Goal: Task Accomplishment & Management: Complete application form

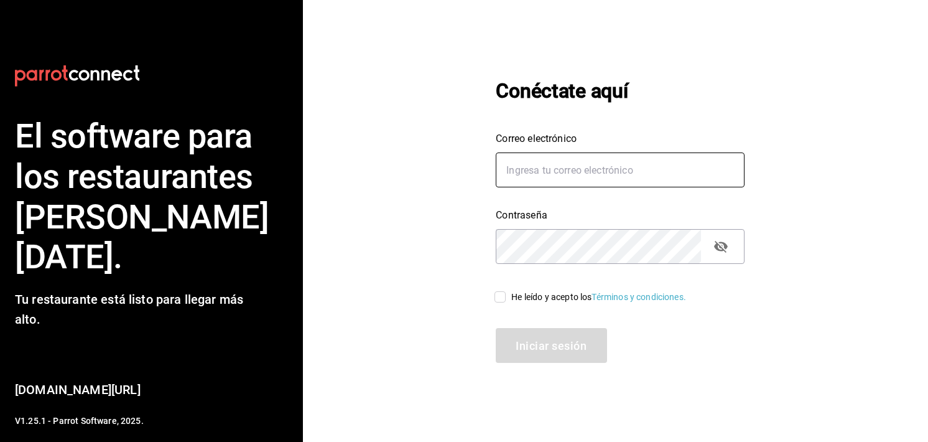
click at [577, 182] on input "Correo electrónico" at bounding box center [620, 169] width 249 height 35
click at [551, 155] on input "Correo electrónico" at bounding box center [620, 169] width 249 height 35
type input "[EMAIL_ADDRESS][DOMAIN_NAME]"
click at [727, 247] on icon "passwordField" at bounding box center [721, 246] width 15 height 15
click at [496, 291] on input "He leído y acepto los Términos y condiciones." at bounding box center [500, 297] width 22 height 22
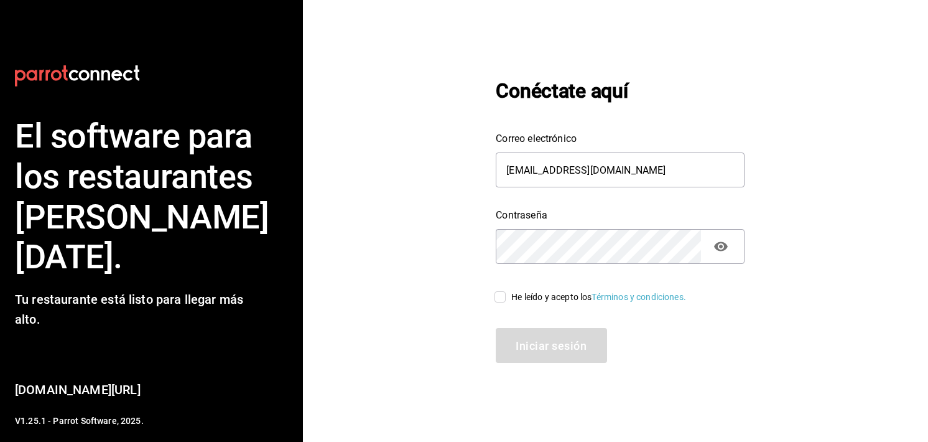
checkbox input "true"
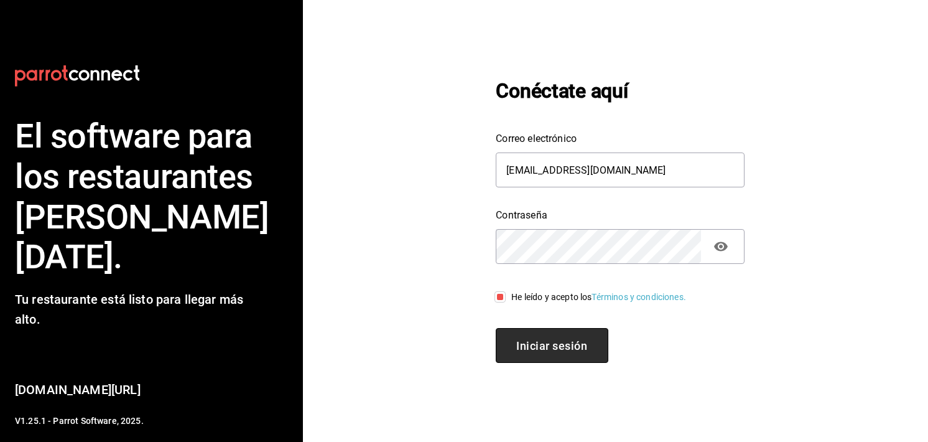
click at [525, 349] on span "Iniciar sesión" at bounding box center [551, 345] width 71 height 17
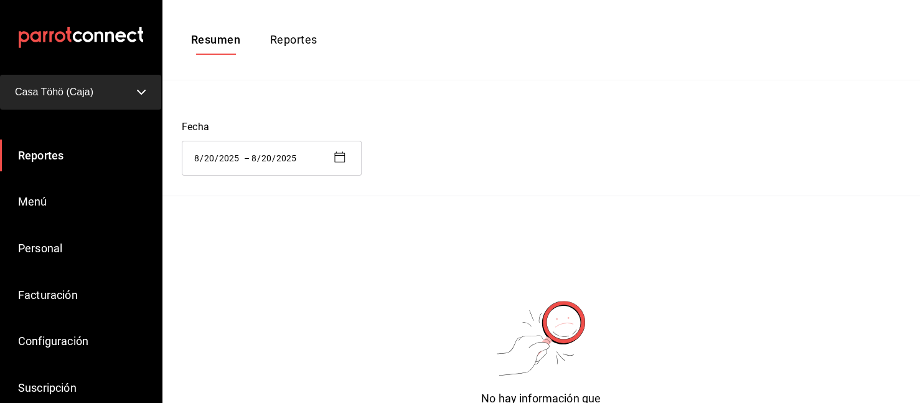
click at [739, 126] on div "Fecha 2025-08-20 8 / 20 / 2025 – 2025-08-20 8 / 20 / 2025" at bounding box center [541, 147] width 718 height 55
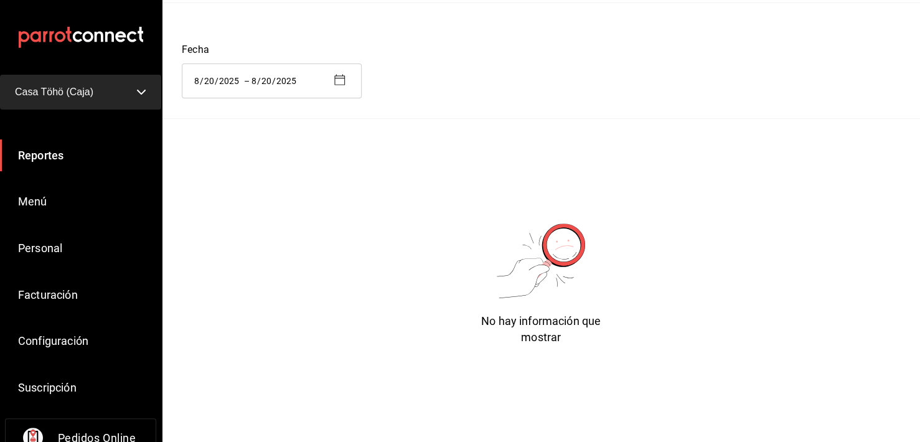
click at [53, 158] on span "Reportes" at bounding box center [40, 155] width 45 height 13
click at [110, 87] on button "Casa Töhö (Caja)" at bounding box center [80, 92] width 161 height 35
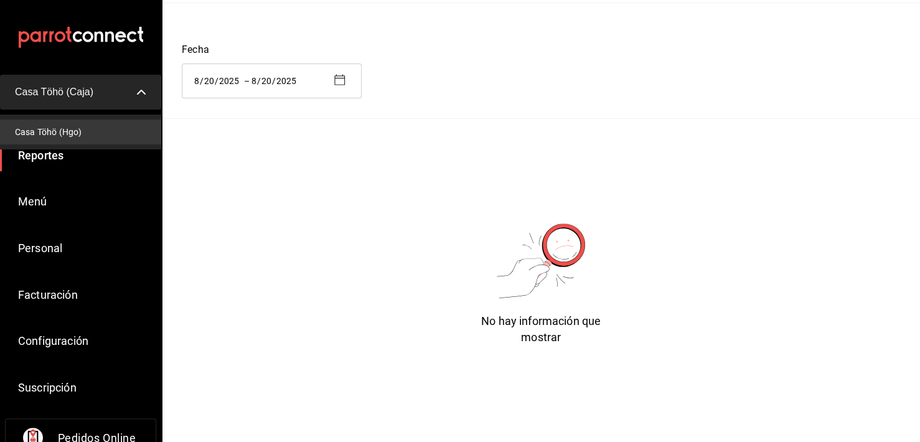
click at [100, 124] on li "Casa Töhö (Hgo)" at bounding box center [80, 131] width 161 height 25
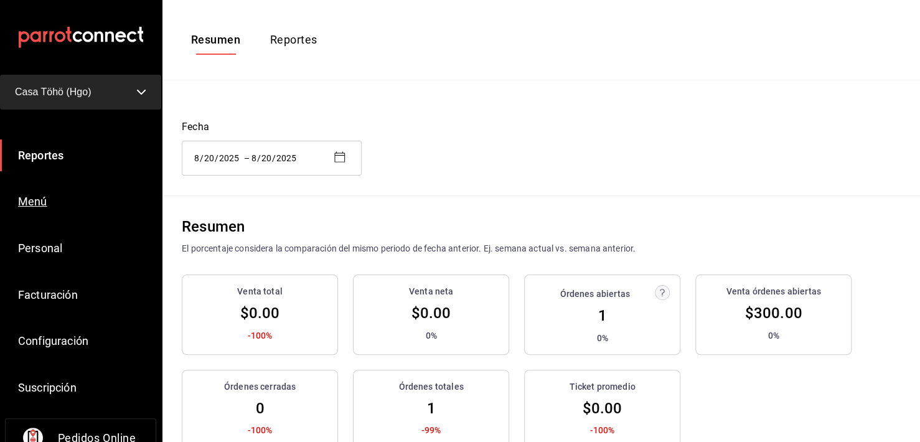
click at [40, 198] on span "Menú" at bounding box center [32, 201] width 29 height 13
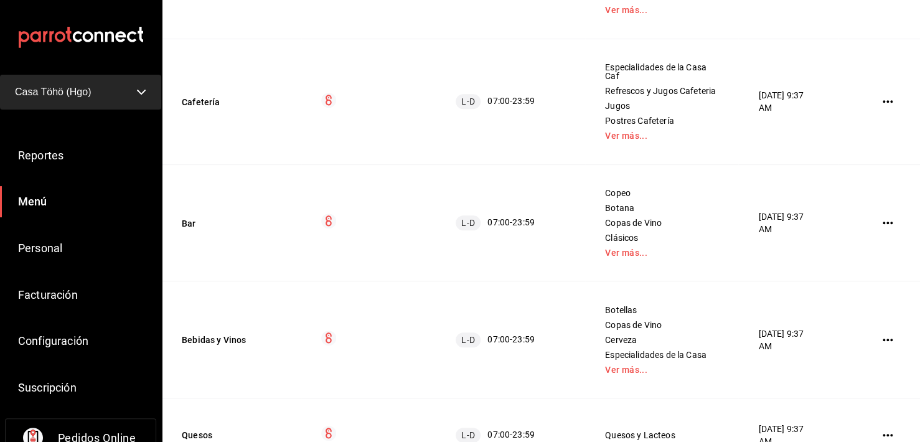
scroll to position [462, 0]
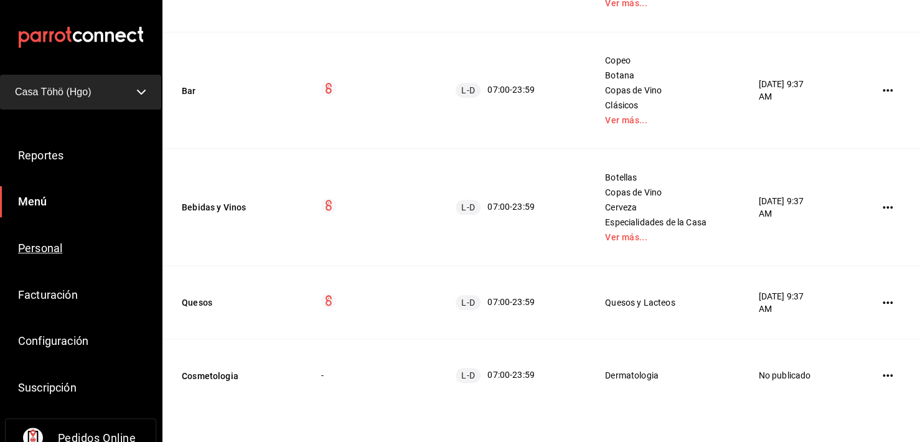
click at [30, 250] on span "Personal" at bounding box center [40, 247] width 44 height 13
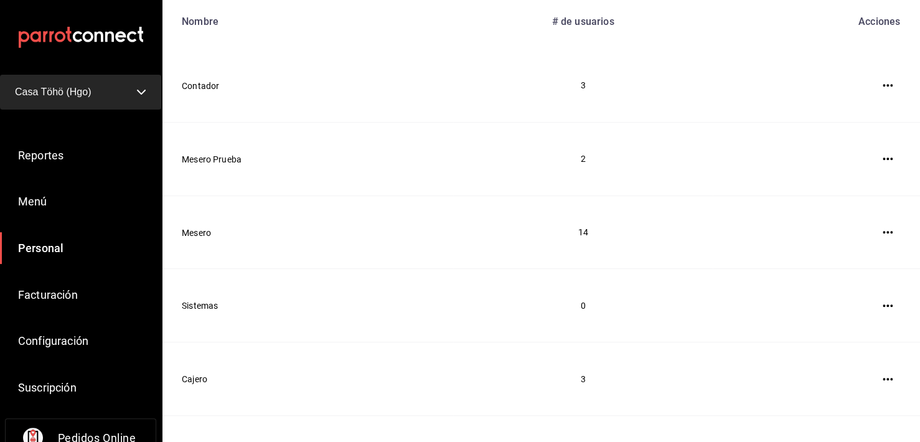
scroll to position [197, 0]
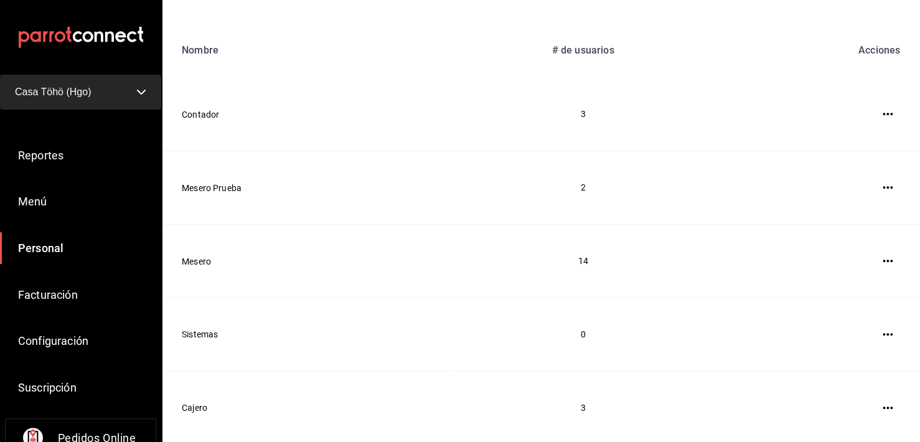
click at [738, 37] on th "Acciones" at bounding box center [815, 50] width 207 height 55
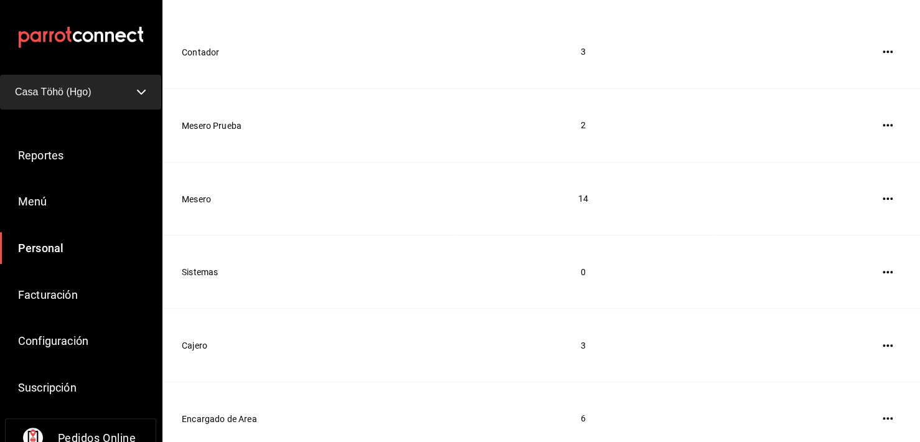
scroll to position [0, 0]
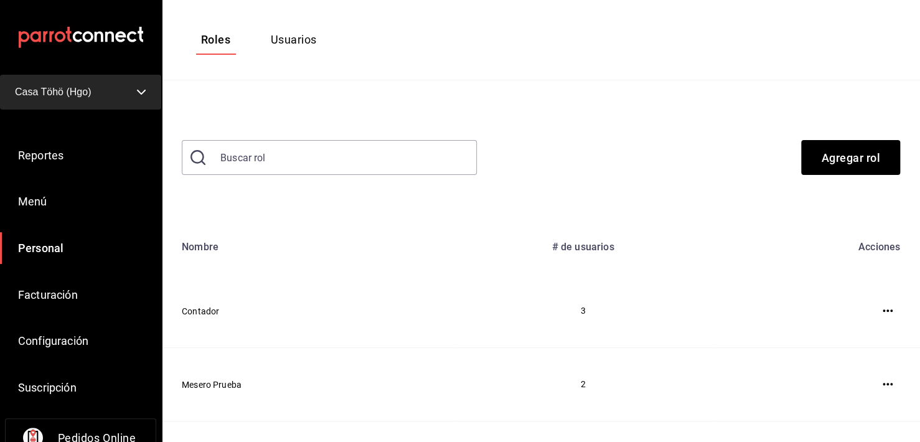
click at [34, 257] on link "Personal" at bounding box center [80, 248] width 161 height 32
click at [310, 32] on span "Usuarios" at bounding box center [293, 40] width 63 height 20
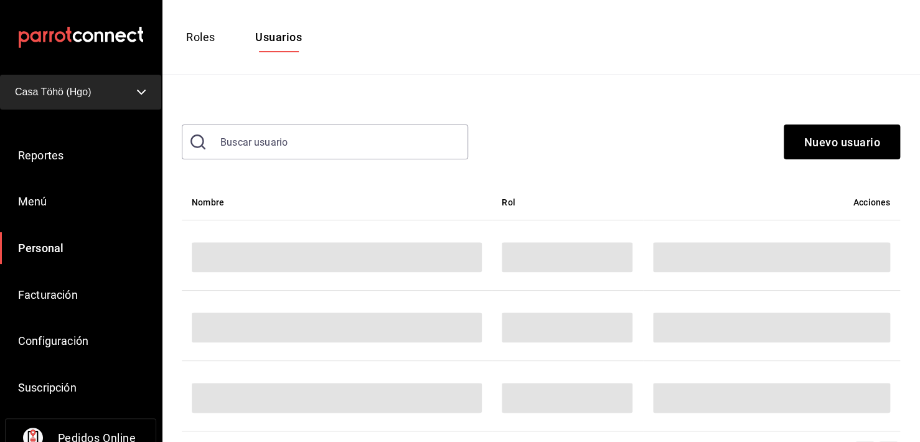
scroll to position [38, 0]
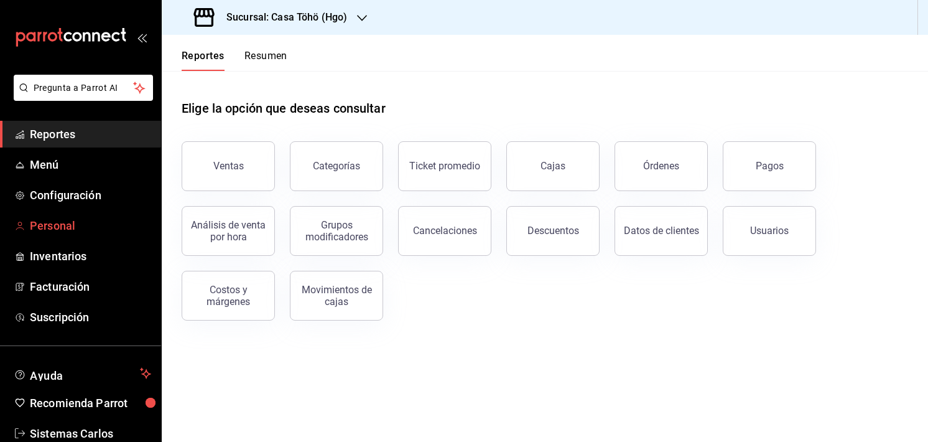
click at [56, 225] on span "Personal" at bounding box center [90, 225] width 121 height 17
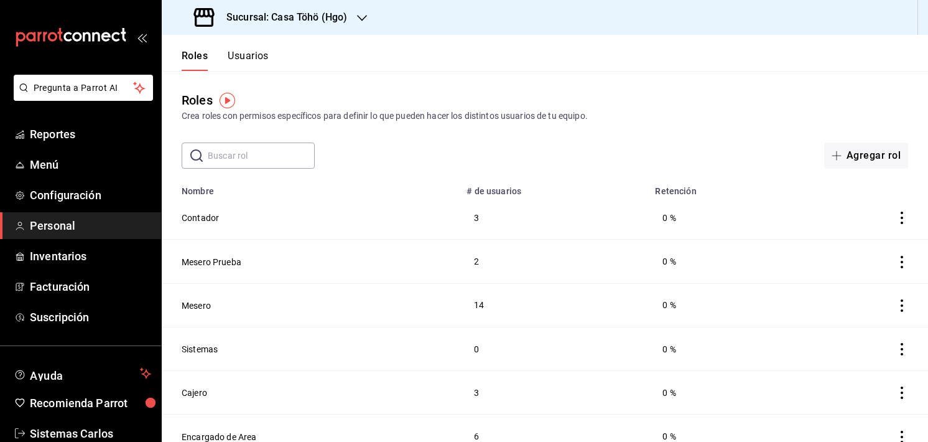
click at [604, 110] on div "Crea roles con permisos específicos para definir lo que pueden hacer los distin…" at bounding box center [545, 116] width 727 height 13
click at [249, 55] on button "Usuarios" at bounding box center [248, 60] width 41 height 21
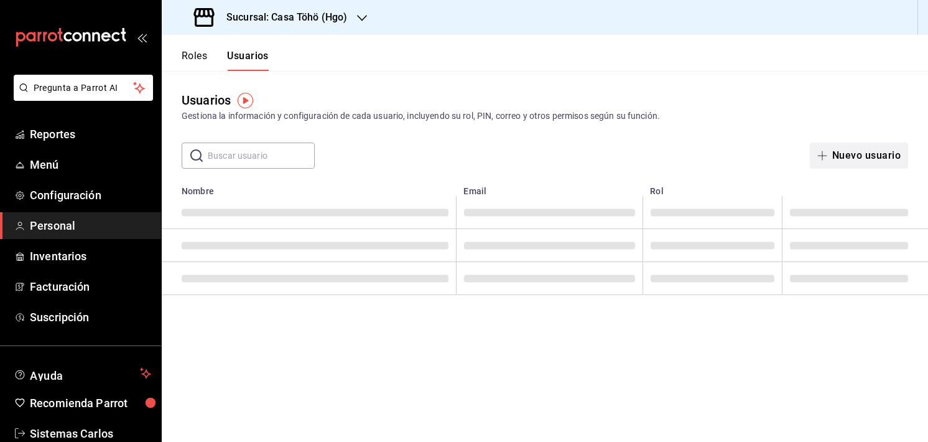
click at [879, 157] on button "Nuevo usuario" at bounding box center [859, 155] width 98 height 26
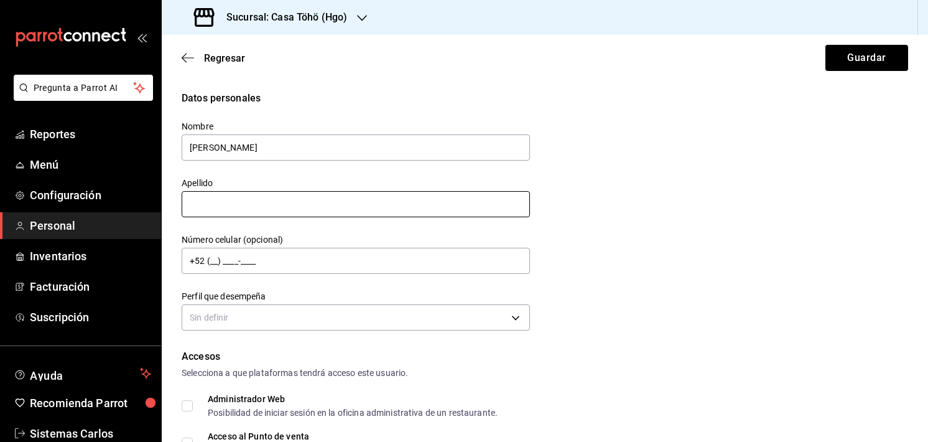
click at [332, 207] on input "text" at bounding box center [356, 204] width 348 height 26
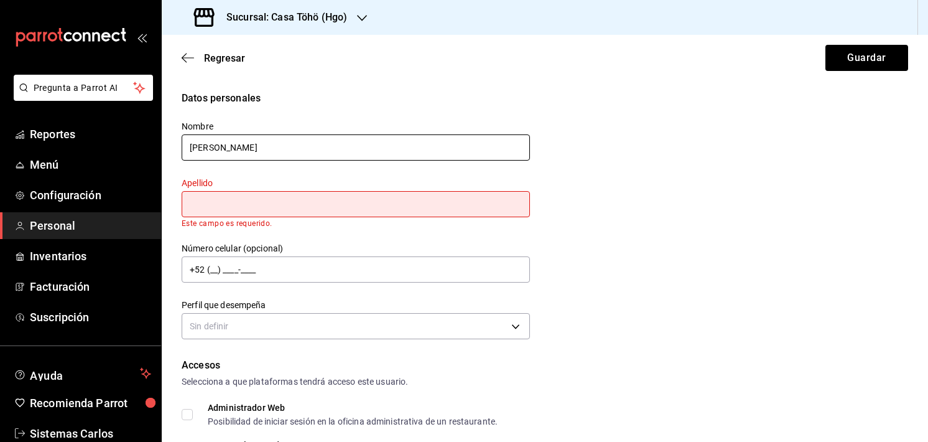
drag, startPoint x: 317, startPoint y: 154, endPoint x: 221, endPoint y: 145, distance: 96.3
click at [221, 145] on input "Cristian Benítez Guzmán" at bounding box center [356, 147] width 348 height 26
type input "Cristian"
paste input "Benítez Guzmán"
click at [205, 203] on input "Benítez Guzmán" at bounding box center [356, 204] width 348 height 26
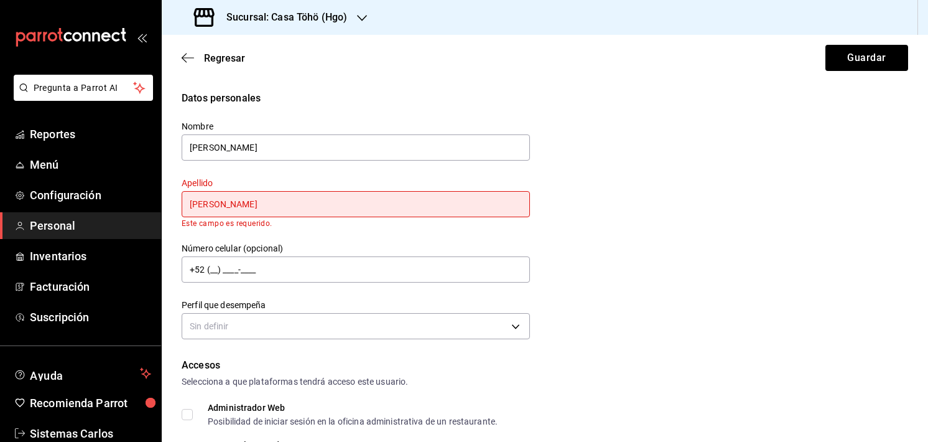
click at [190, 203] on input "Benítez Guzmán" at bounding box center [356, 204] width 348 height 26
type input "Benítez Guzmán"
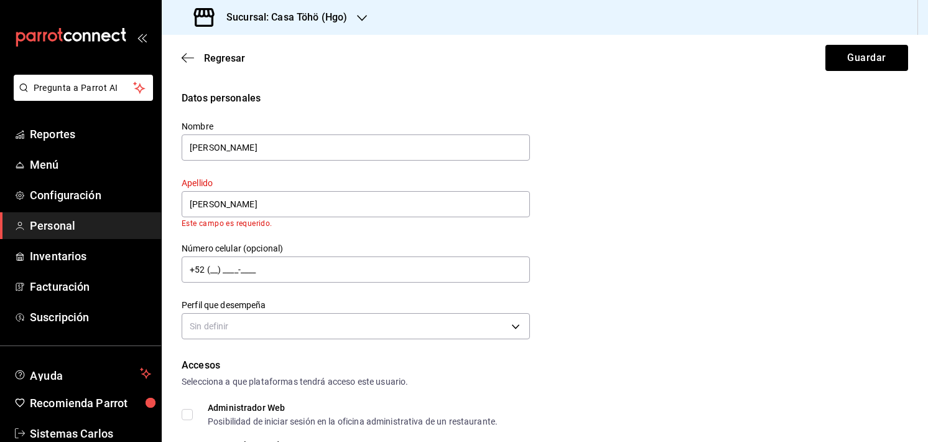
click at [287, 244] on div "Número celular (opcional) +52 (__) ____-____" at bounding box center [356, 264] width 348 height 42
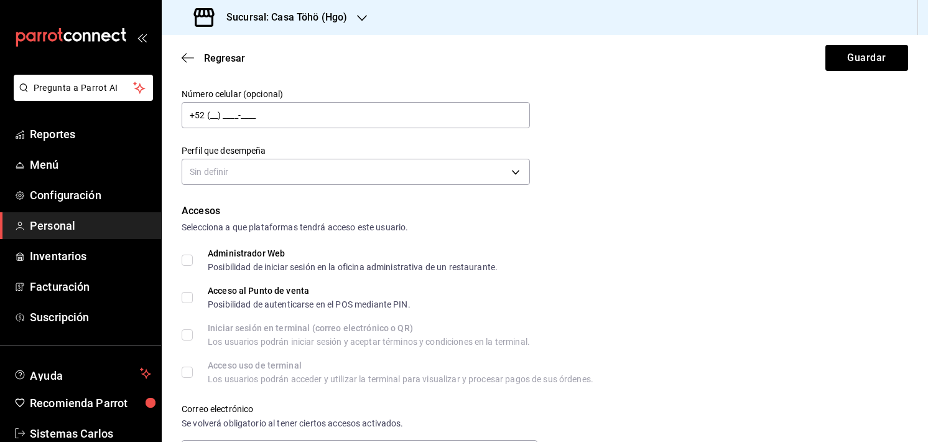
scroll to position [159, 0]
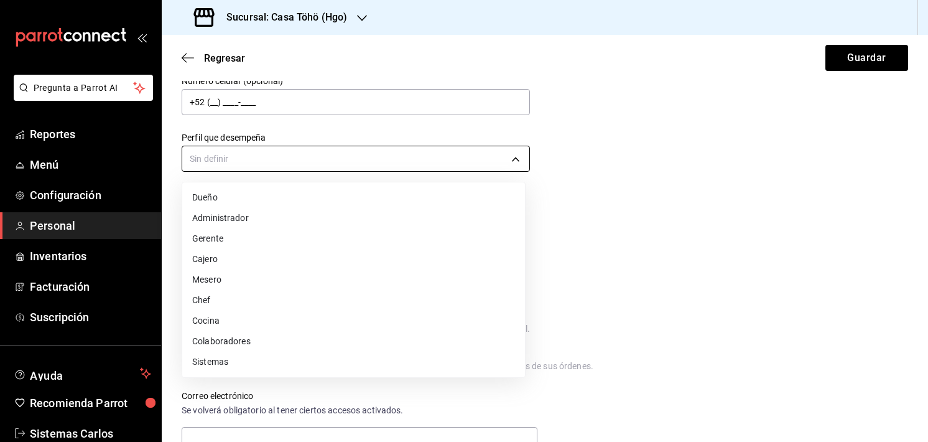
click at [301, 164] on body "Pregunta a Parrot AI Reportes Menú Configuración Personal Inventarios Facturaci…" at bounding box center [464, 221] width 928 height 442
click at [231, 276] on li "Mesero" at bounding box center [353, 279] width 343 height 21
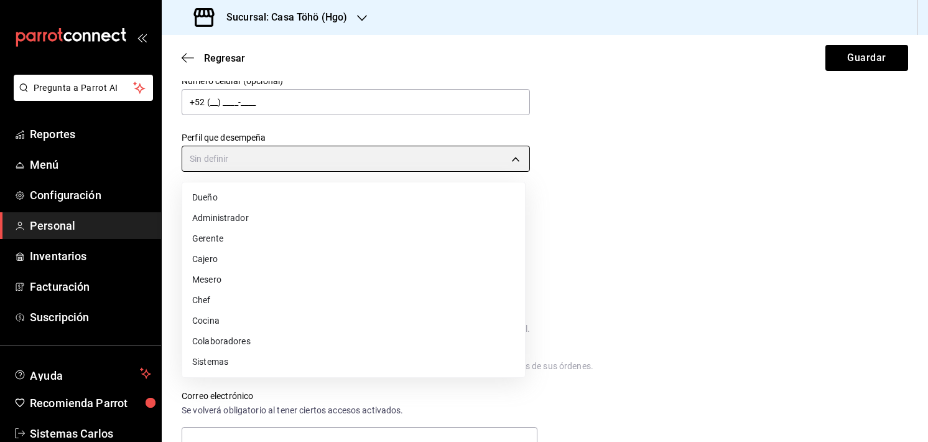
type input "WAITER"
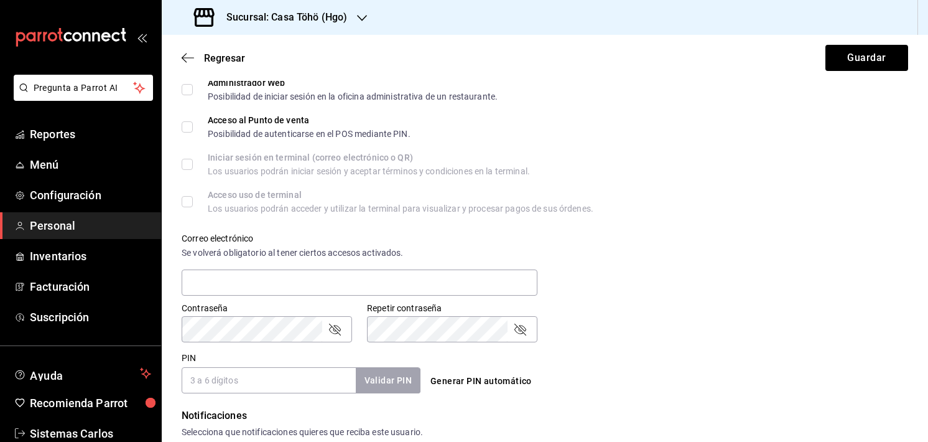
scroll to position [317, 0]
click at [239, 279] on input "text" at bounding box center [360, 281] width 356 height 26
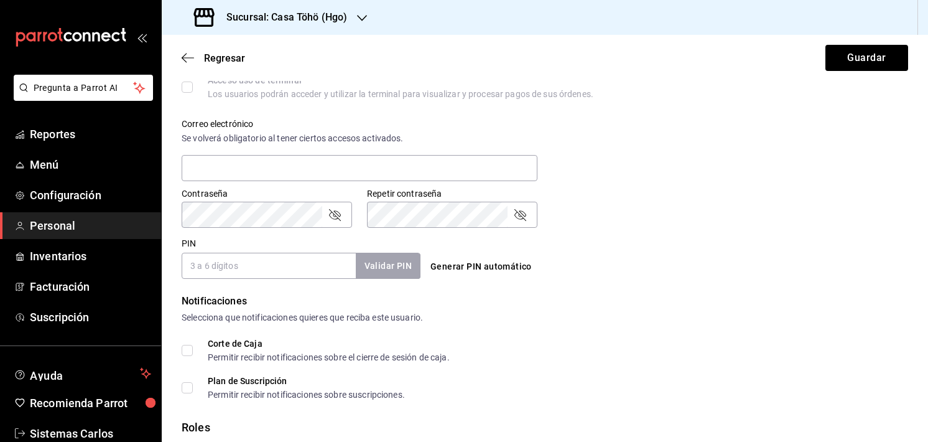
click at [266, 267] on input "PIN" at bounding box center [269, 266] width 174 height 26
click at [470, 272] on button "Generar PIN automático" at bounding box center [481, 266] width 111 height 23
type input "3417"
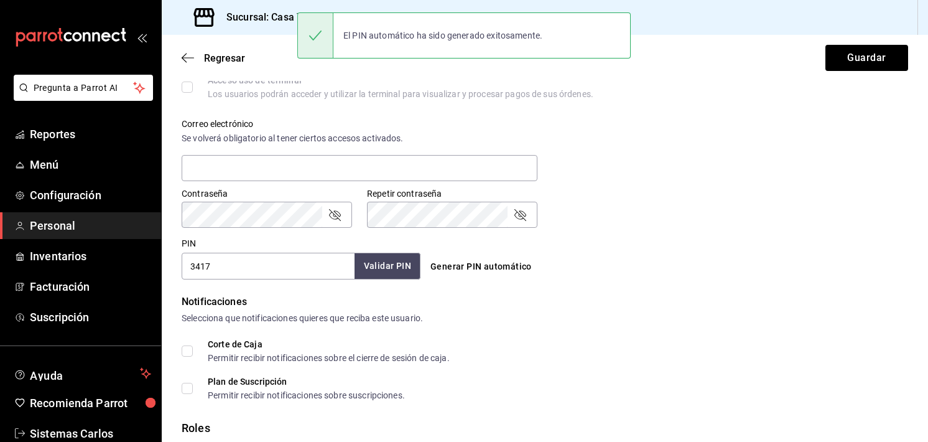
click at [394, 268] on button "Validar PIN" at bounding box center [388, 266] width 66 height 27
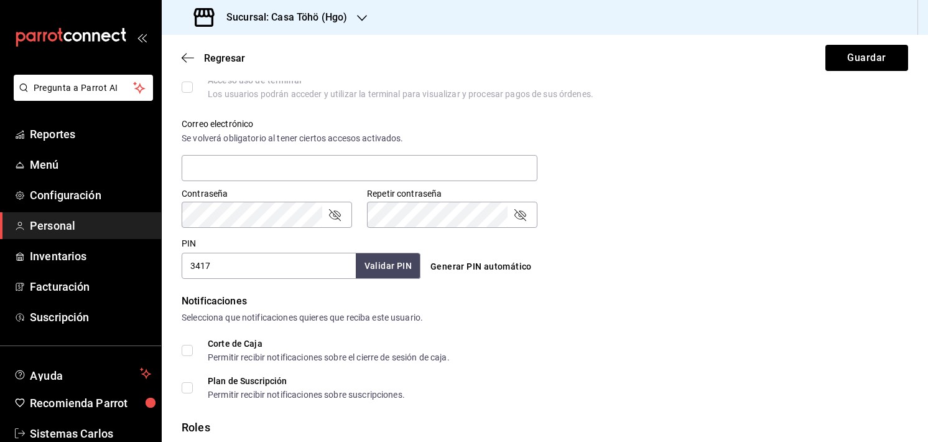
click at [285, 271] on input "3417" at bounding box center [269, 266] width 174 height 26
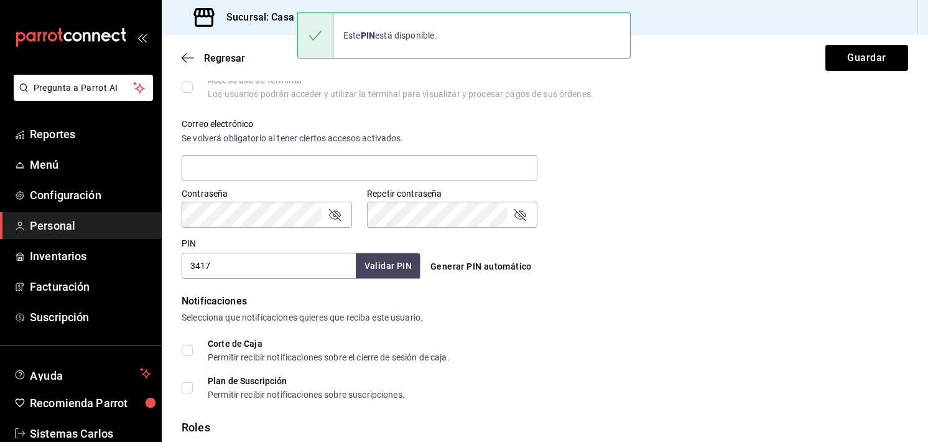
drag, startPoint x: 285, startPoint y: 271, endPoint x: 193, endPoint y: 266, distance: 92.2
click at [193, 266] on input "3417" at bounding box center [269, 266] width 174 height 26
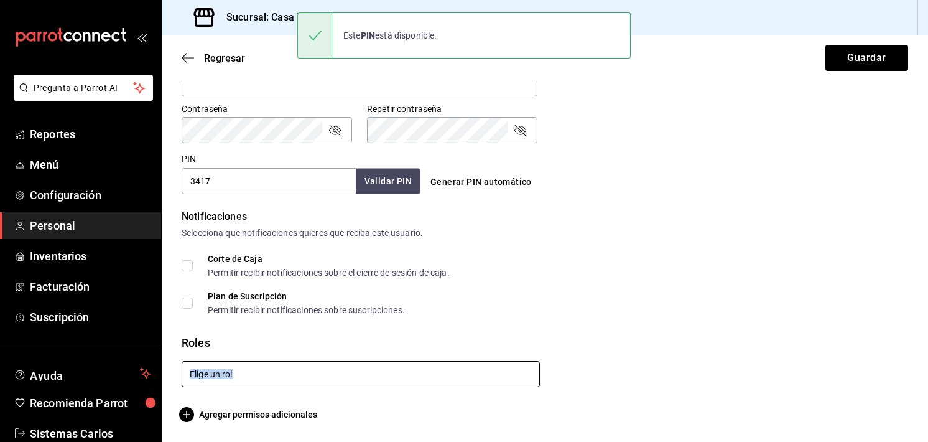
drag, startPoint x: 208, startPoint y: 386, endPoint x: 216, endPoint y: 378, distance: 11.5
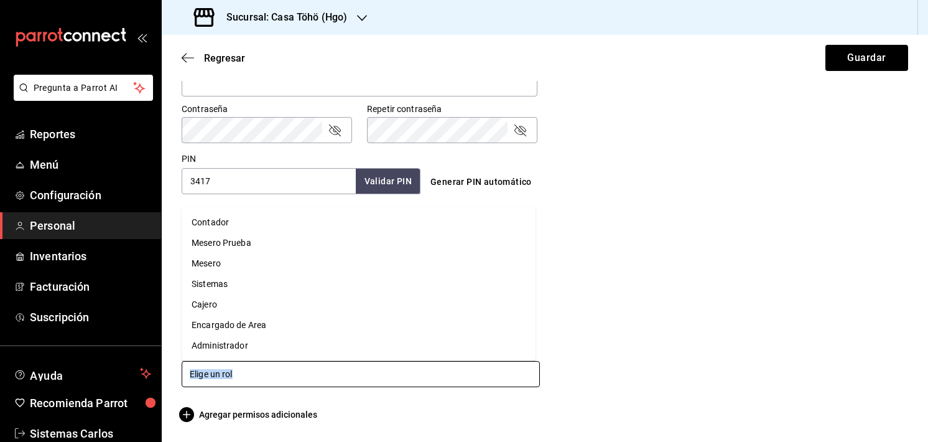
click at [216, 378] on input "text" at bounding box center [361, 374] width 358 height 26
click at [249, 266] on li "Mesero" at bounding box center [359, 263] width 354 height 21
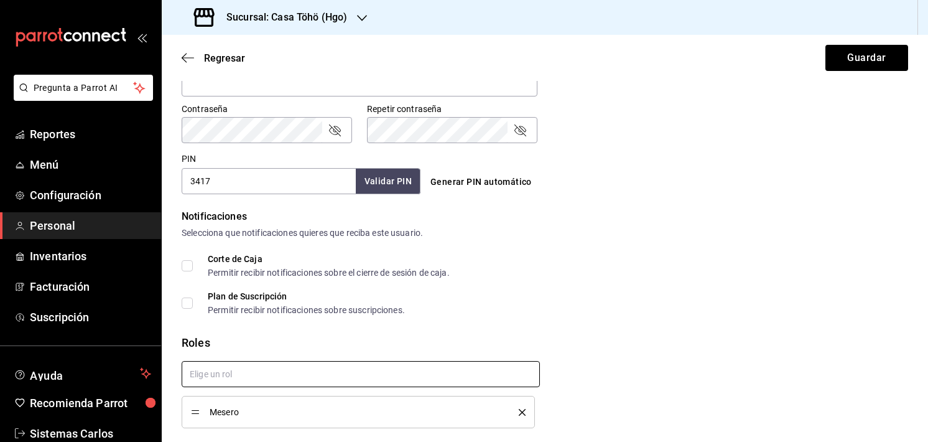
checkbox input "true"
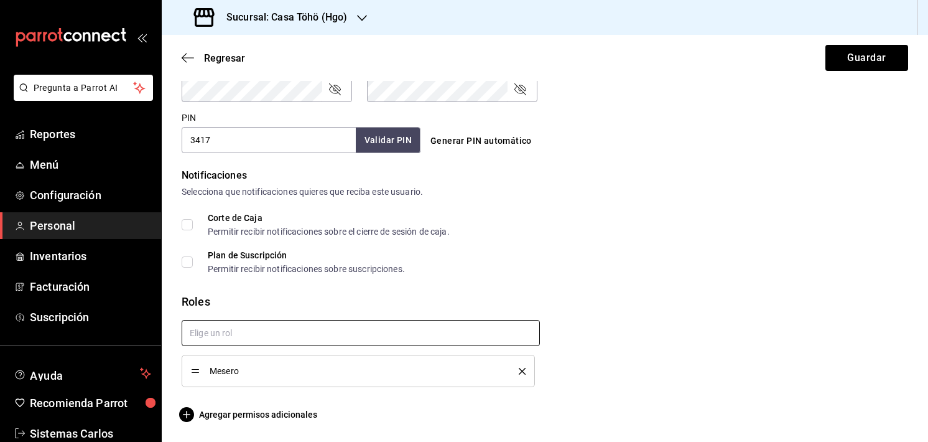
scroll to position [556, 0]
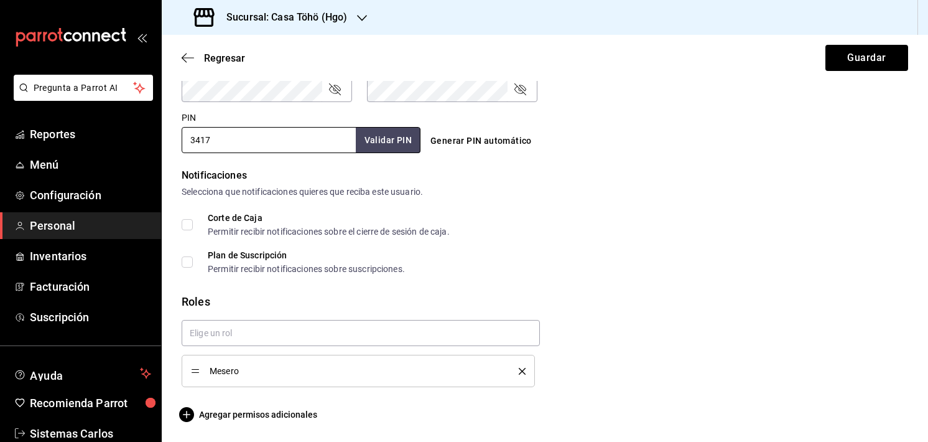
drag, startPoint x: 279, startPoint y: 136, endPoint x: 177, endPoint y: 137, distance: 102.0
click at [177, 137] on div "PIN 3417 Validar PIN ​" at bounding box center [299, 130] width 244 height 46
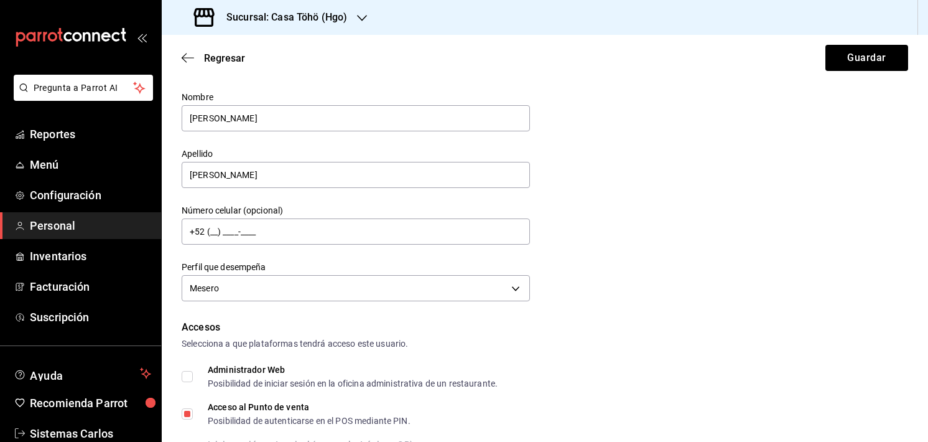
scroll to position [0, 0]
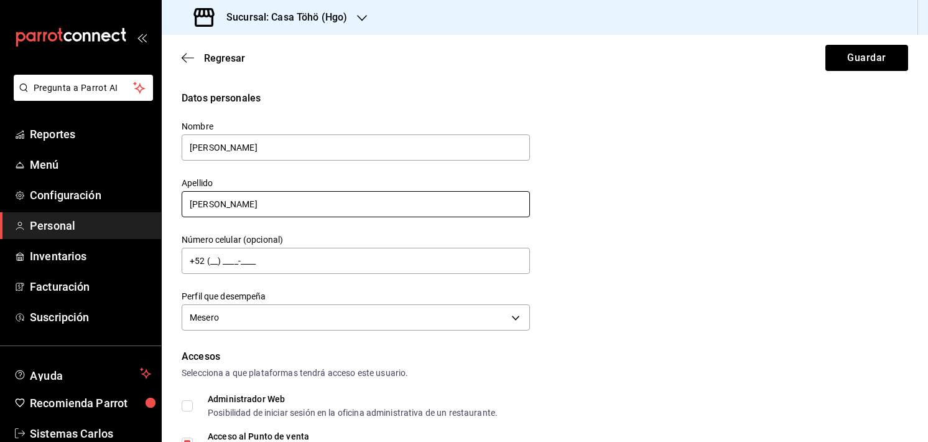
click at [272, 197] on input "Benítez Guzmán" at bounding box center [356, 204] width 348 height 26
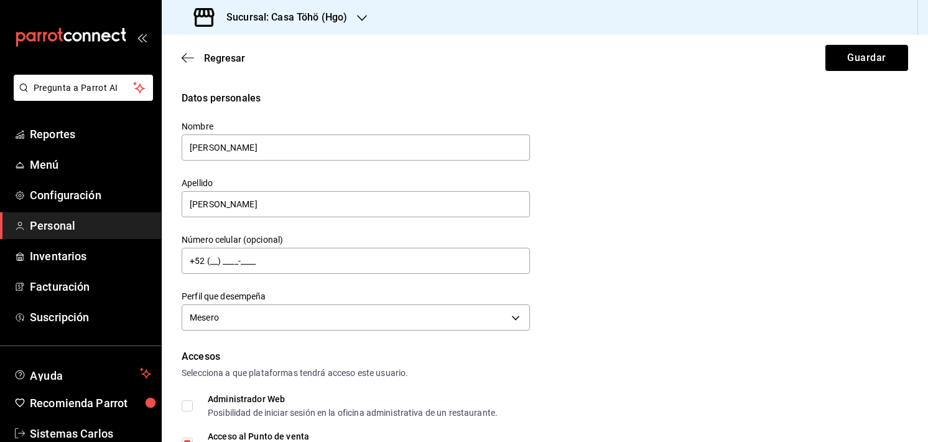
click at [683, 128] on div "Datos personales Nombre Cristian Apellido Benítez Guzmán Número celular (opcion…" at bounding box center [545, 212] width 727 height 243
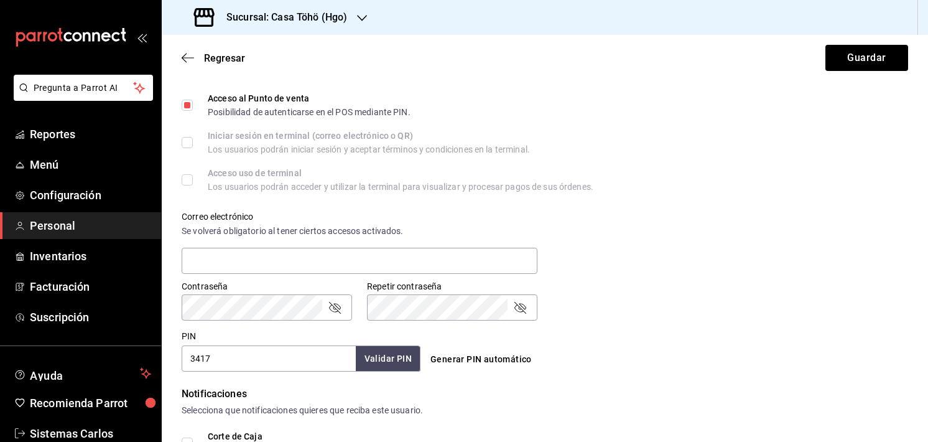
scroll to position [556, 0]
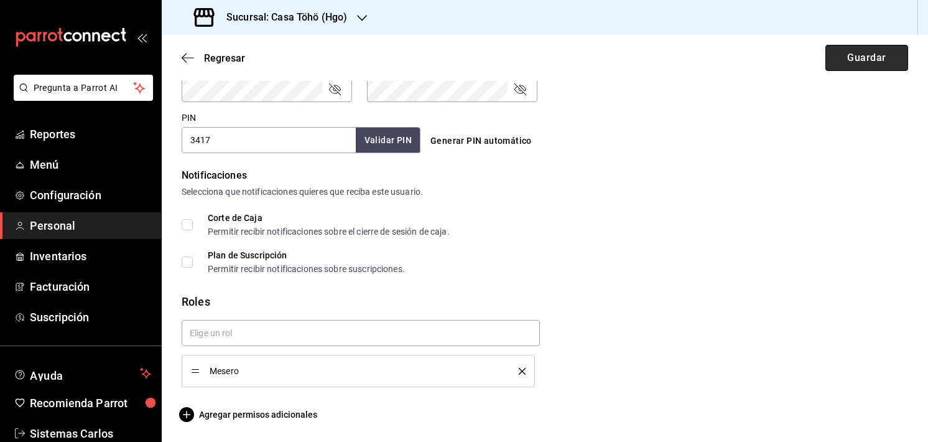
click at [859, 68] on button "Guardar" at bounding box center [867, 58] width 83 height 26
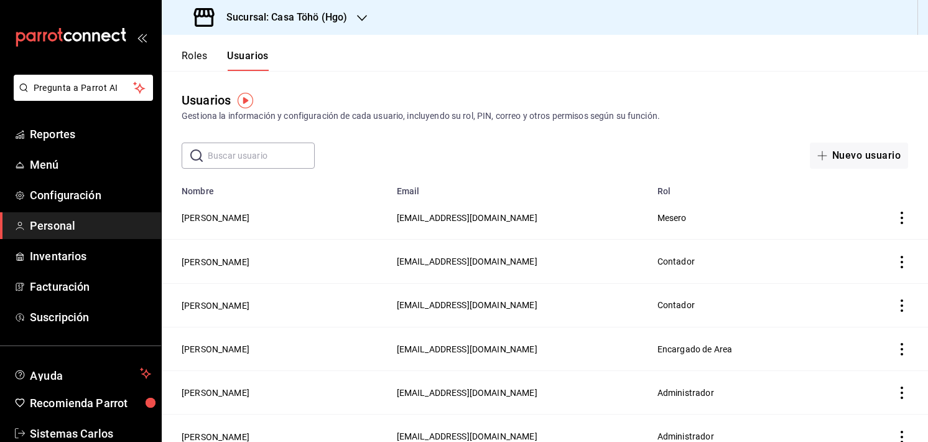
click at [302, 155] on input "text" at bounding box center [261, 155] width 107 height 25
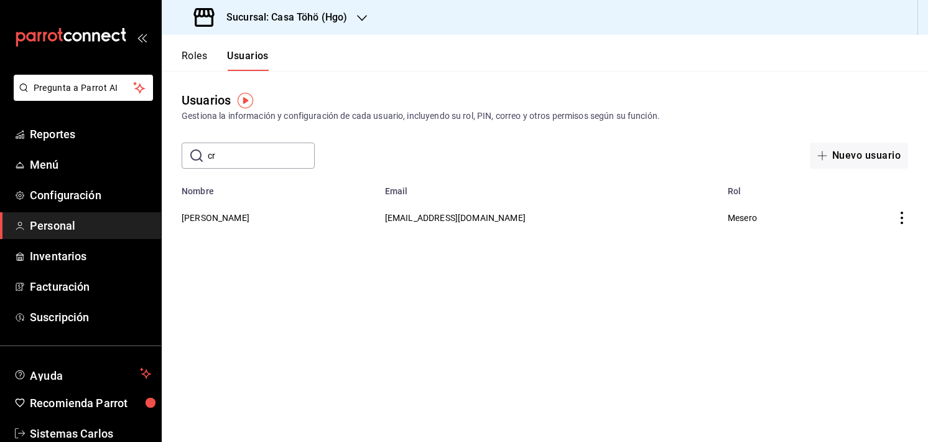
type input "c"
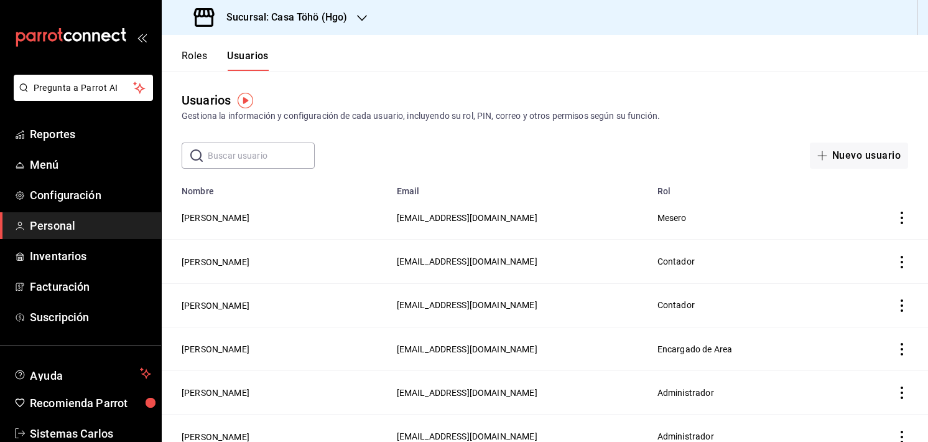
click at [381, 136] on div "Usuarios Gestiona la información y configuración de cada usuario, incluyendo su…" at bounding box center [545, 120] width 767 height 98
